Goal: Information Seeking & Learning: Learn about a topic

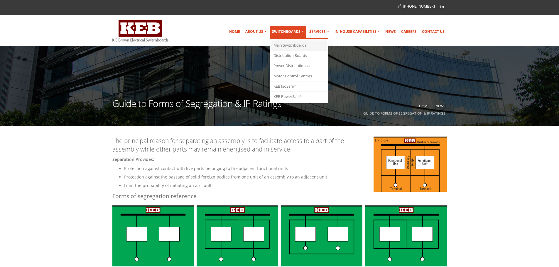
click at [297, 47] on link "Main Switchboards" at bounding box center [299, 46] width 56 height 10
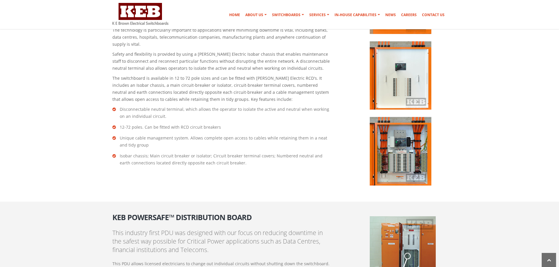
scroll to position [851, 0]
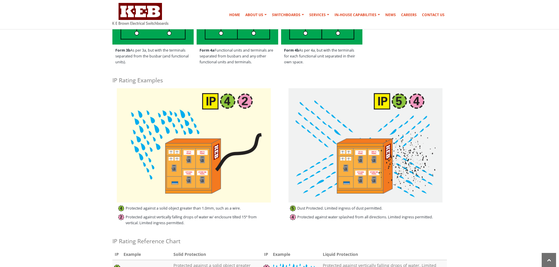
scroll to position [323, 0]
